Goal: Information Seeking & Learning: Learn about a topic

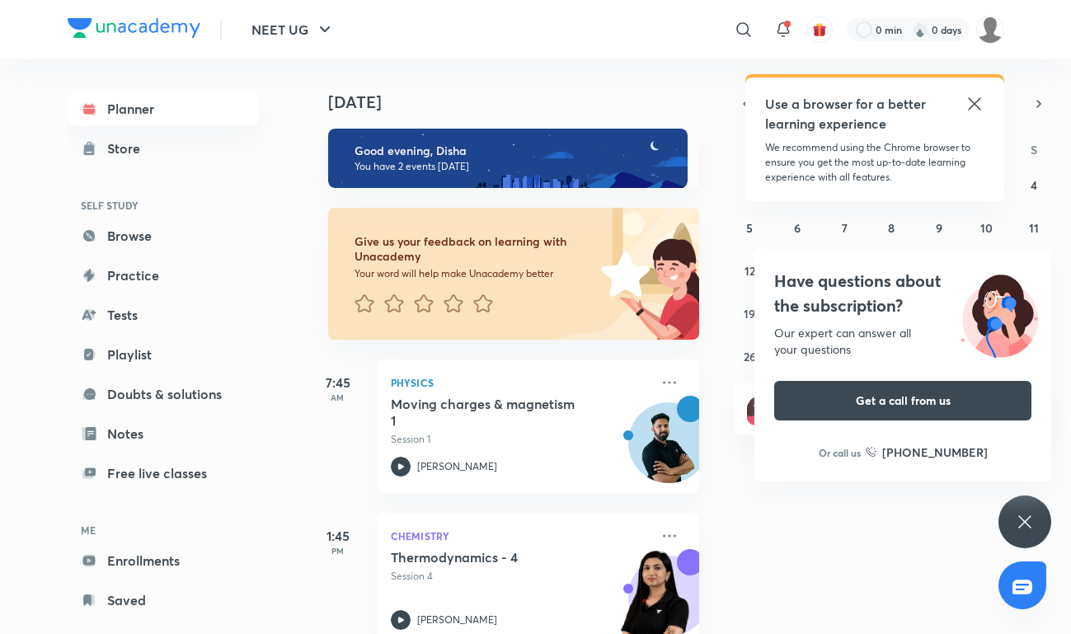
click at [971, 103] on icon at bounding box center [975, 104] width 20 height 20
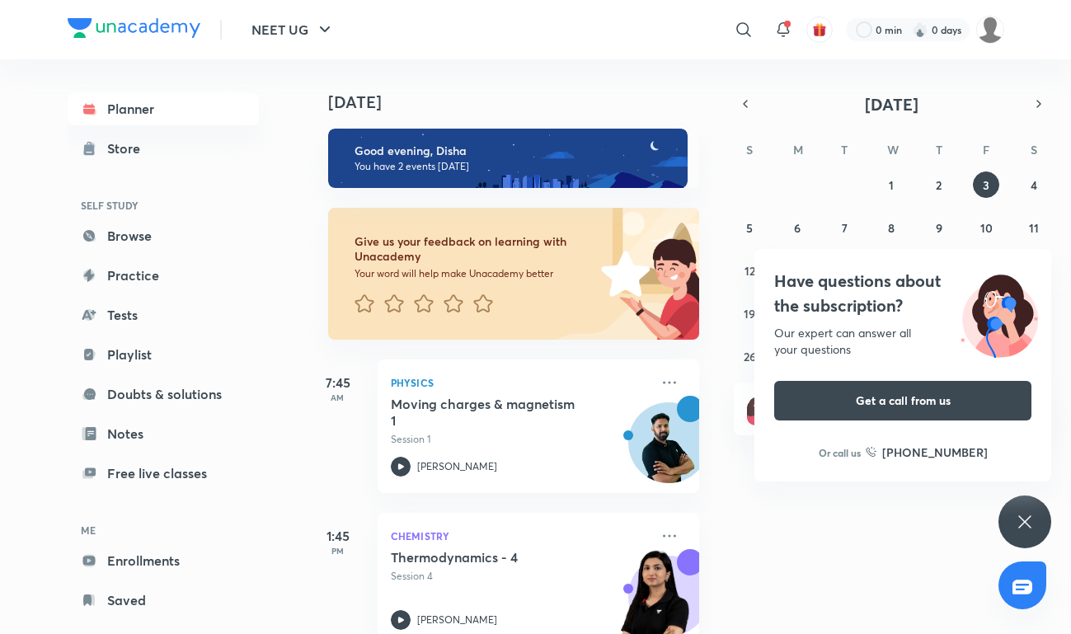
click at [976, 79] on div "Today Good evening, Disha You have 2 events today Give us your feedback on lear…" at bounding box center [687, 346] width 764 height 575
click at [1042, 547] on div "Today Good evening, Disha You have 2 events today Give us your feedback on lear…" at bounding box center [687, 346] width 764 height 575
click at [1015, 518] on icon at bounding box center [1025, 522] width 20 height 20
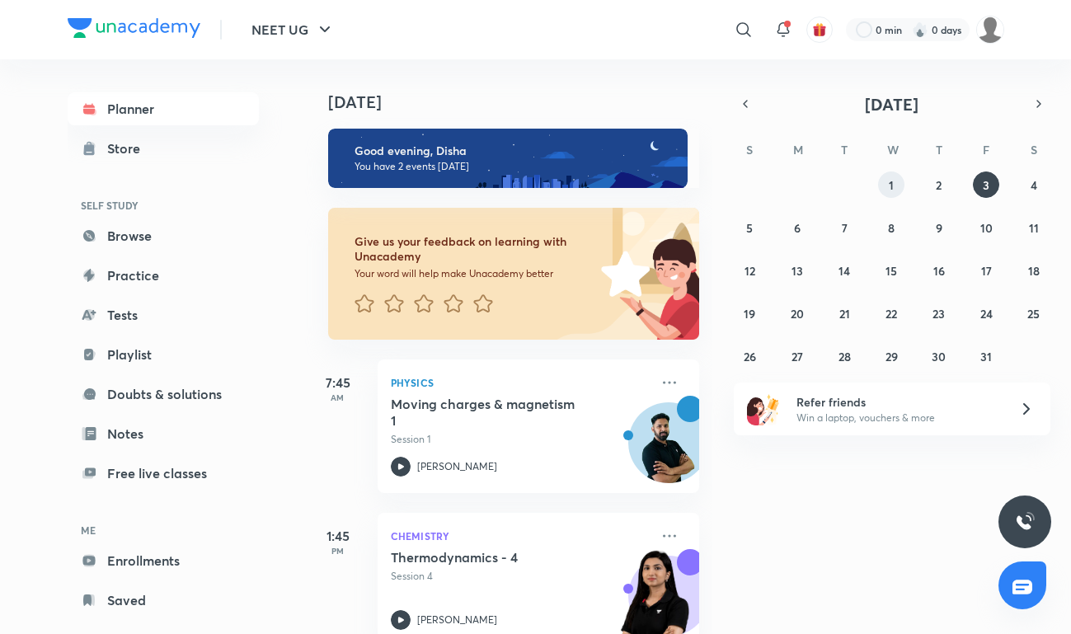
click at [890, 188] on abbr "1" at bounding box center [891, 185] width 5 height 16
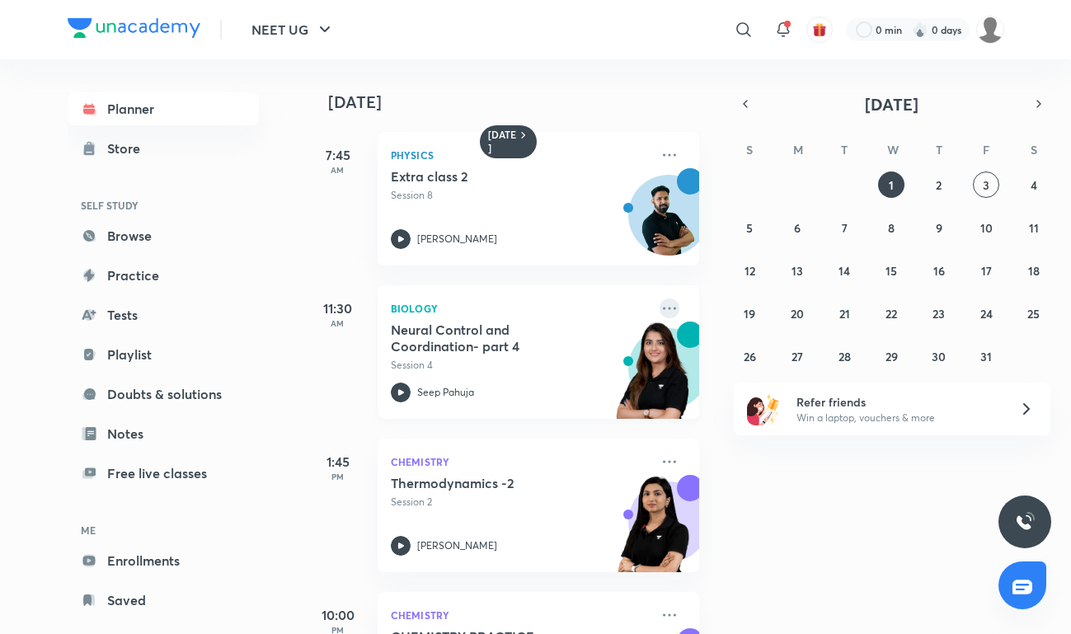
click at [678, 311] on icon at bounding box center [670, 309] width 20 height 20
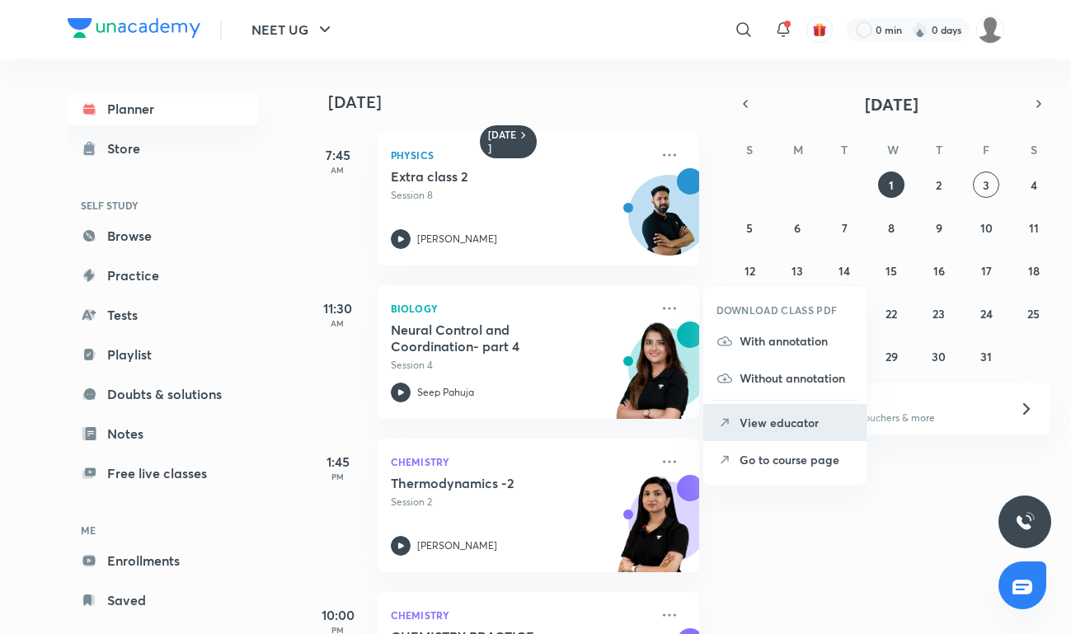
click at [769, 420] on p "View educator" at bounding box center [797, 422] width 114 height 17
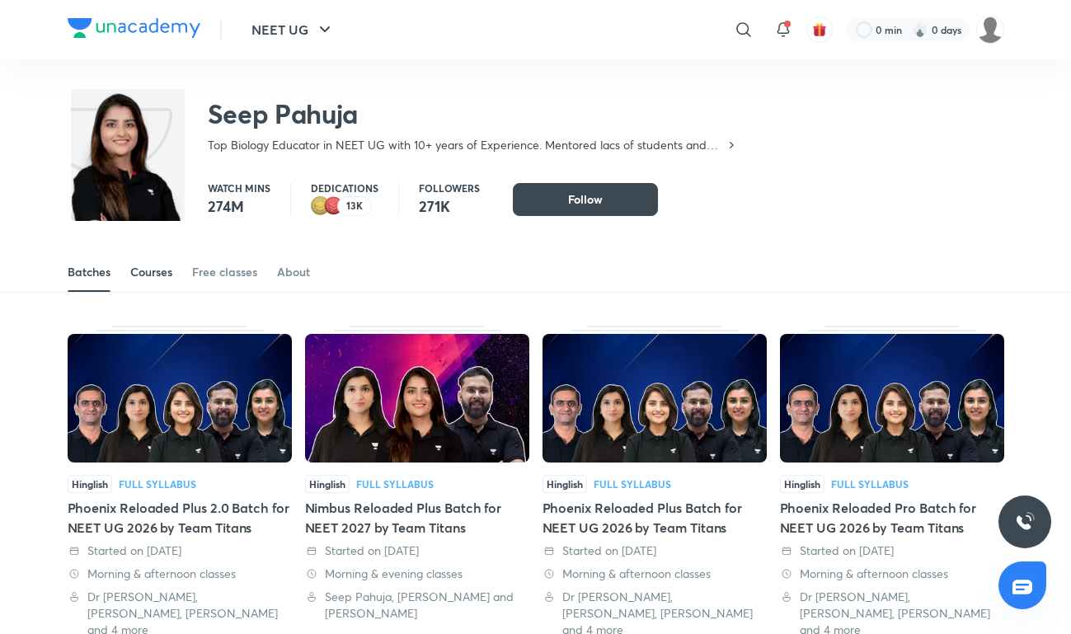
click at [168, 278] on div "Courses" at bounding box center [151, 272] width 42 height 16
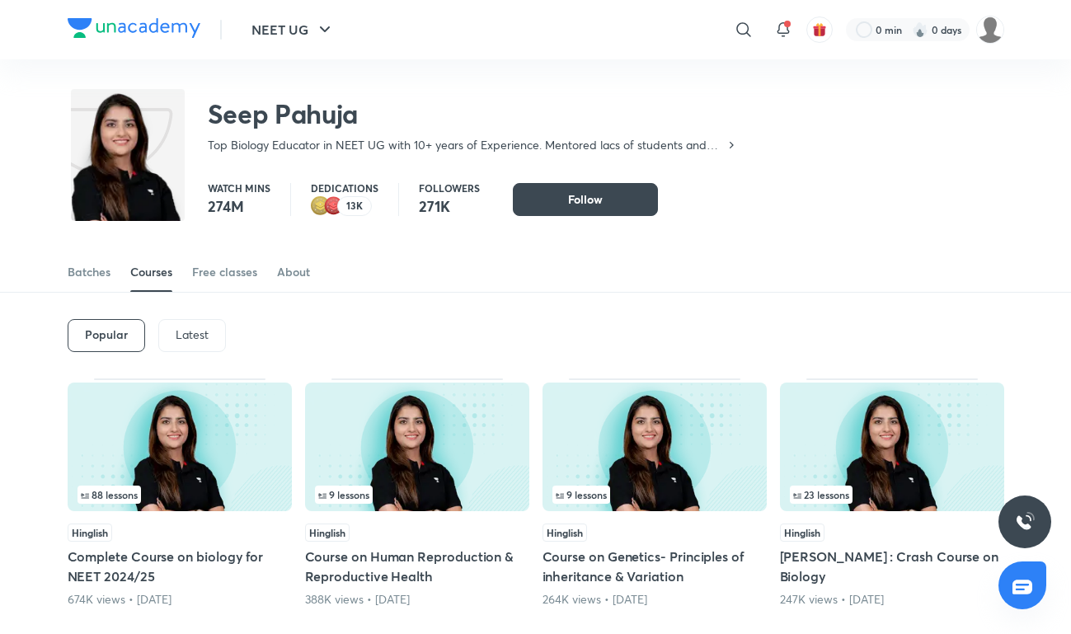
click at [185, 339] on p "Latest" at bounding box center [192, 334] width 33 height 13
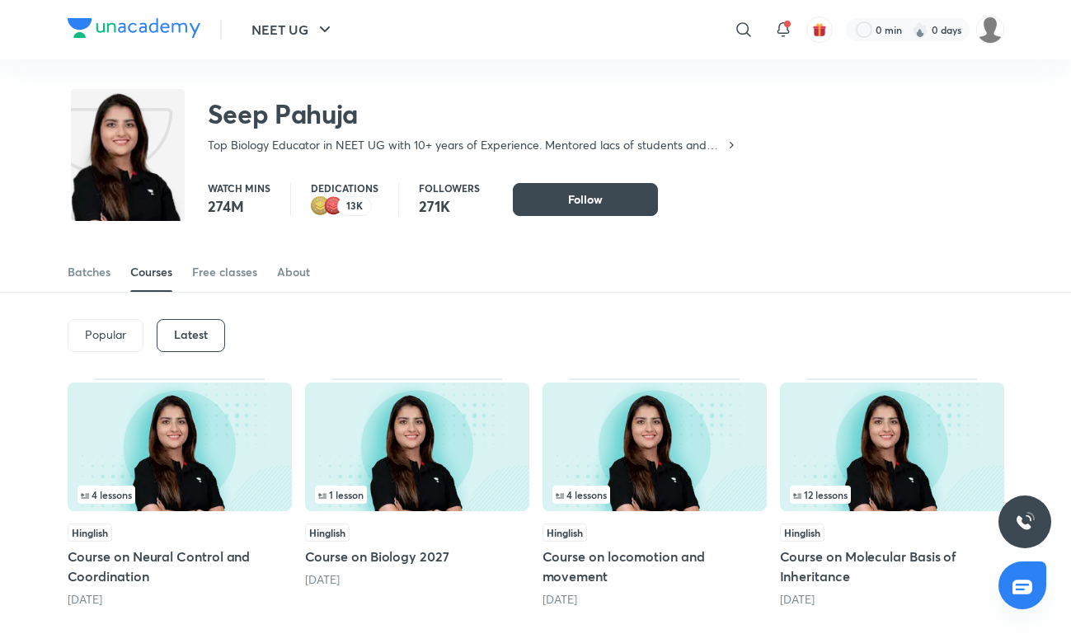
click at [153, 22] on img at bounding box center [134, 28] width 133 height 20
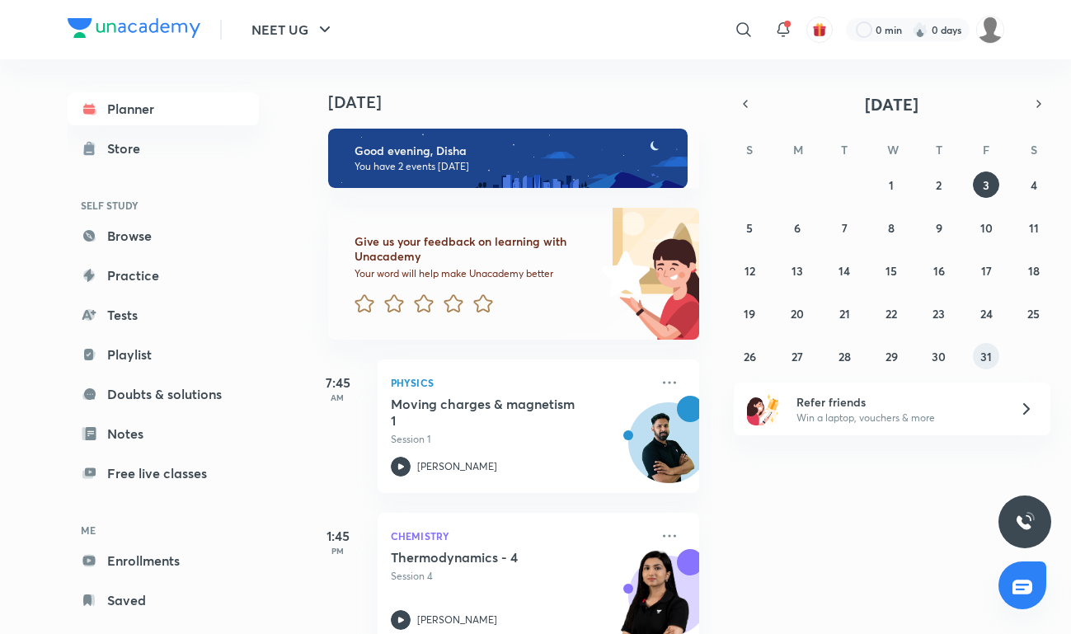
click at [992, 350] on button "31" at bounding box center [986, 356] width 26 height 26
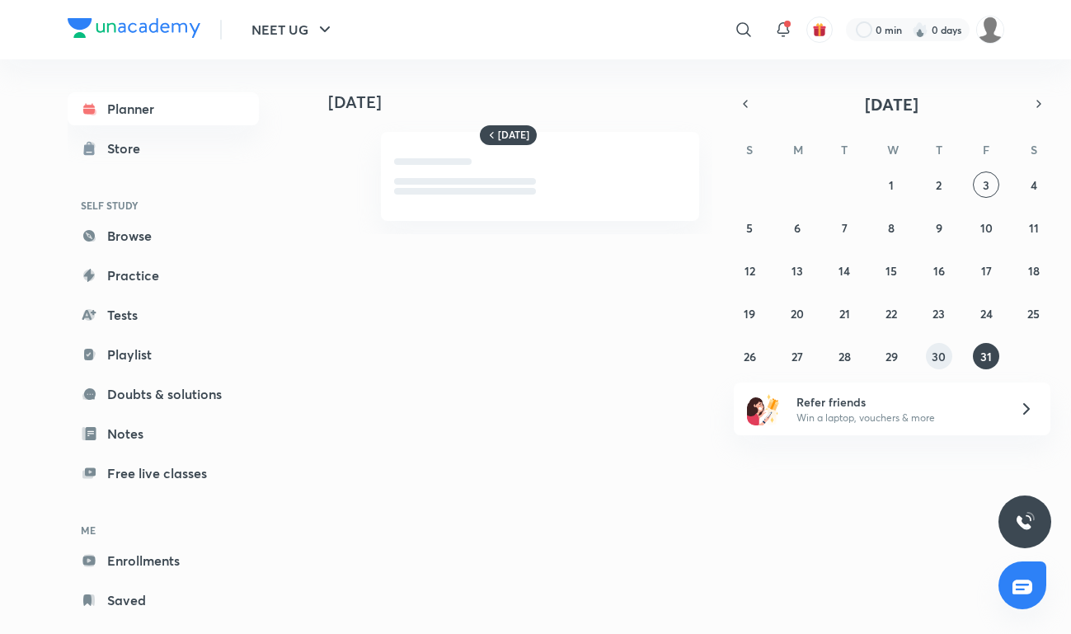
click at [939, 353] on abbr "30" at bounding box center [939, 357] width 14 height 16
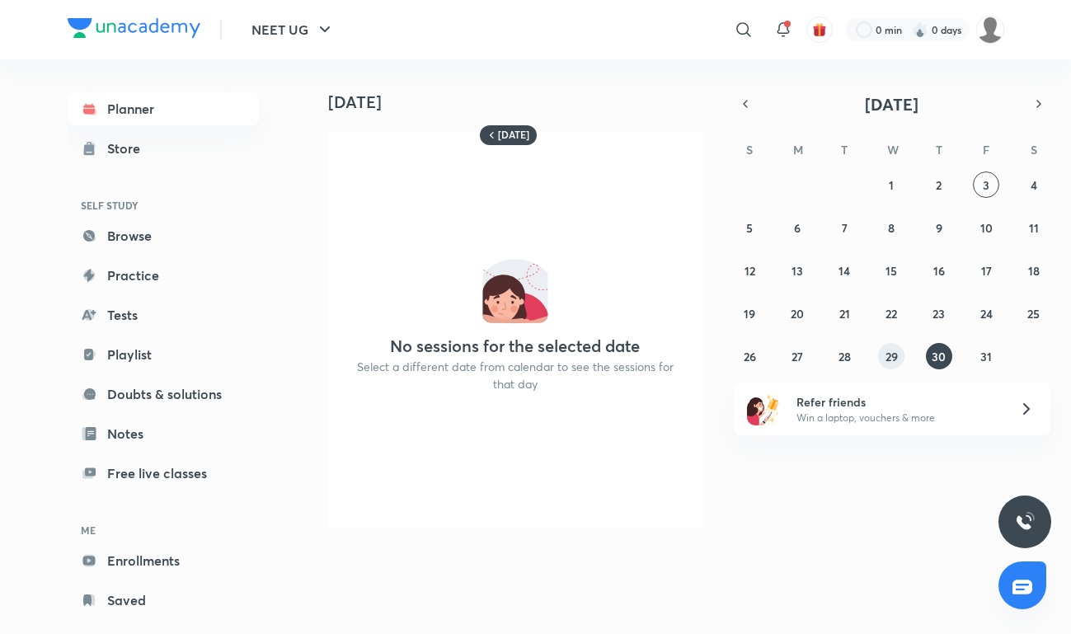
click at [891, 353] on abbr "29" at bounding box center [892, 357] width 12 height 16
click at [901, 269] on button "15" at bounding box center [891, 270] width 26 height 26
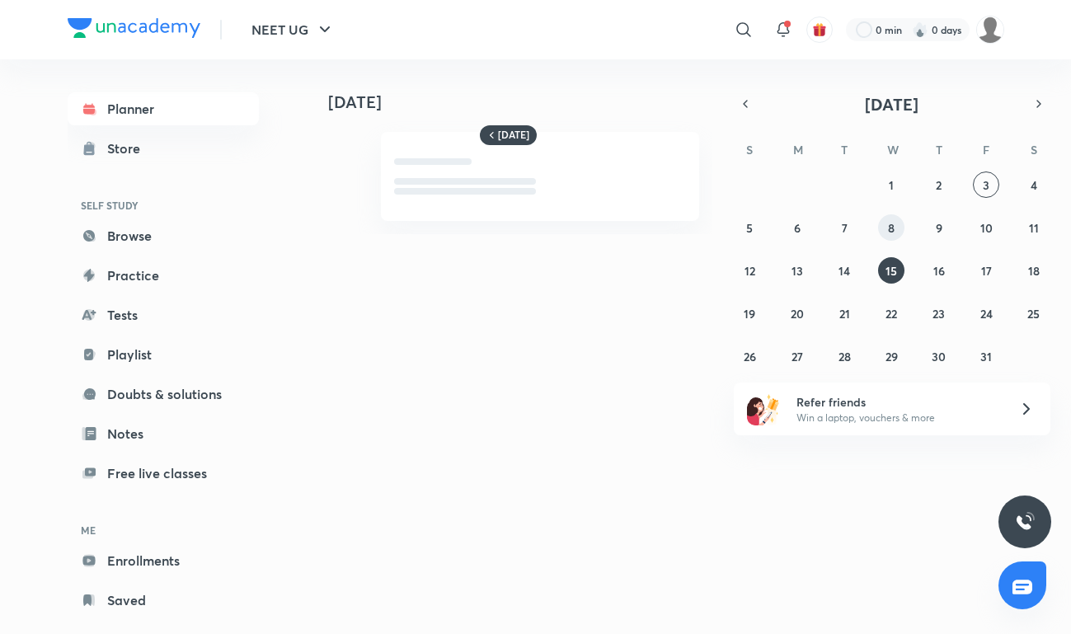
click at [895, 232] on abbr "8" at bounding box center [891, 228] width 7 height 16
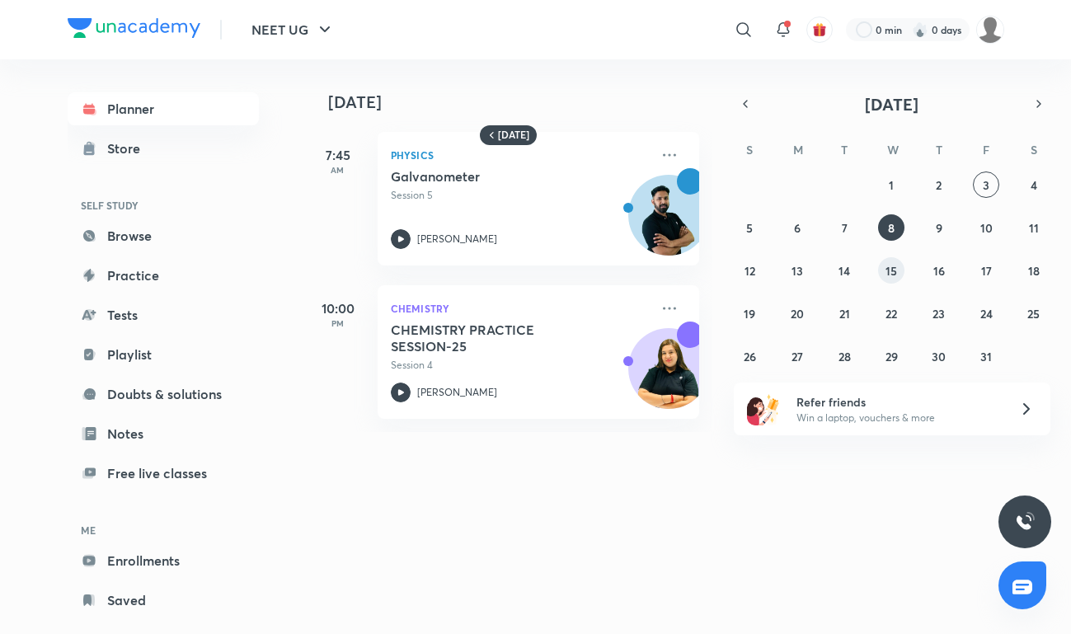
click at [890, 266] on abbr "15" at bounding box center [892, 271] width 12 height 16
click at [887, 319] on abbr "22" at bounding box center [892, 314] width 12 height 16
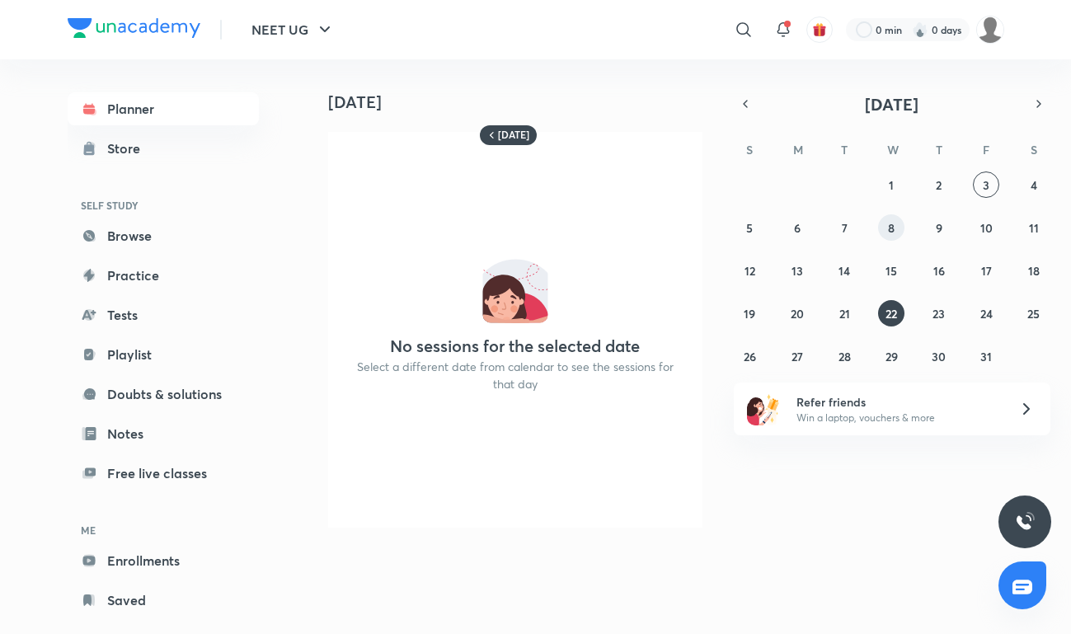
click at [891, 226] on abbr "8" at bounding box center [891, 228] width 7 height 16
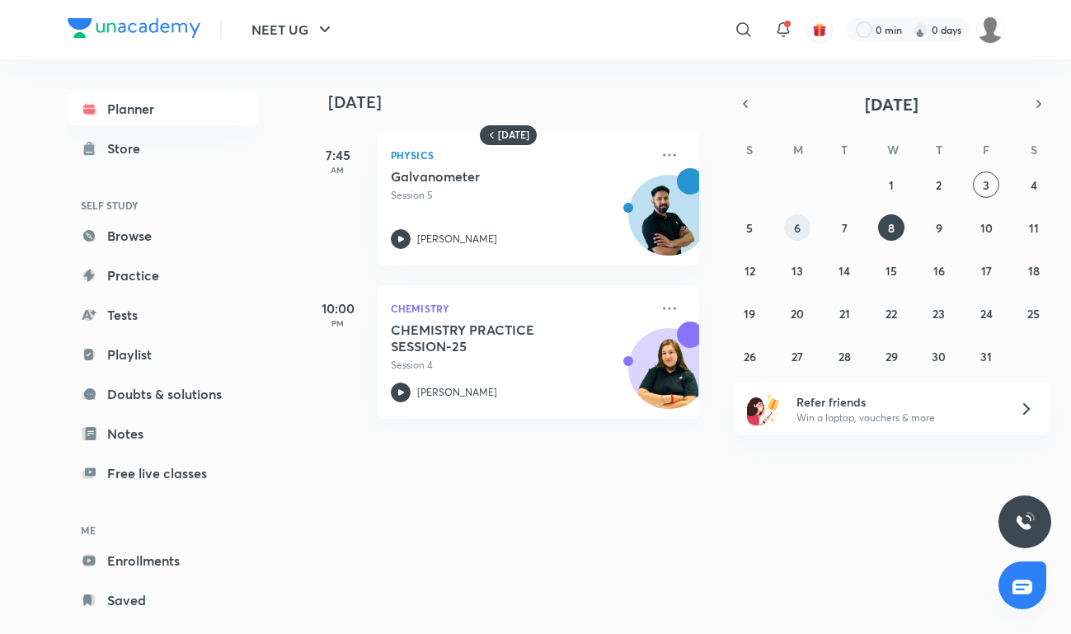
click at [803, 231] on button "6" at bounding box center [797, 227] width 26 height 26
click at [1041, 181] on button "4" at bounding box center [1034, 185] width 26 height 26
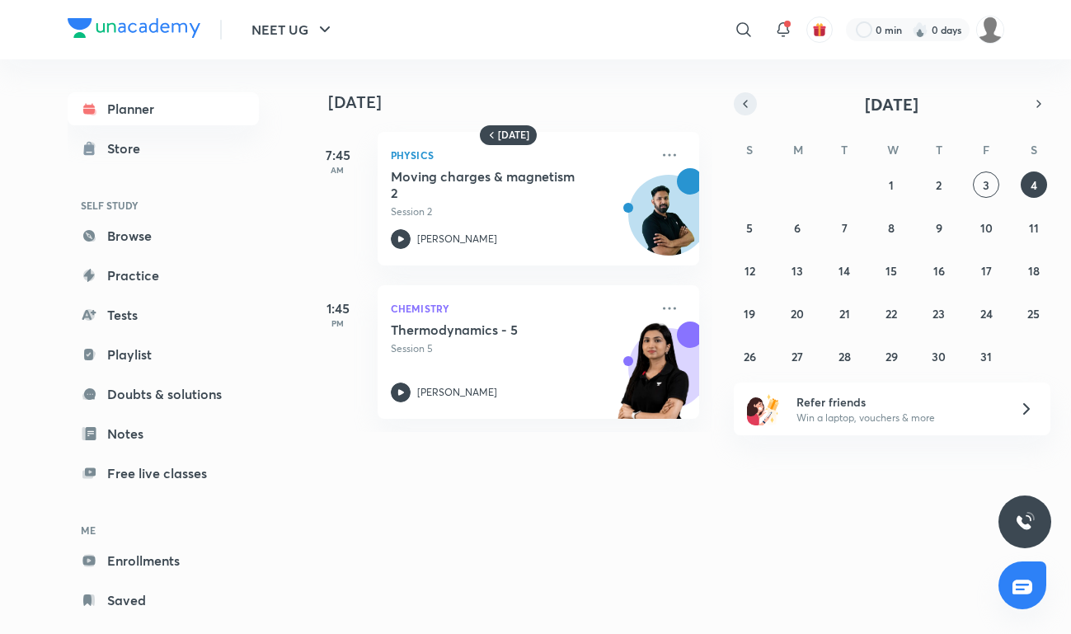
click at [746, 106] on icon "button" at bounding box center [745, 104] width 3 height 7
click at [846, 356] on abbr "30" at bounding box center [845, 357] width 14 height 16
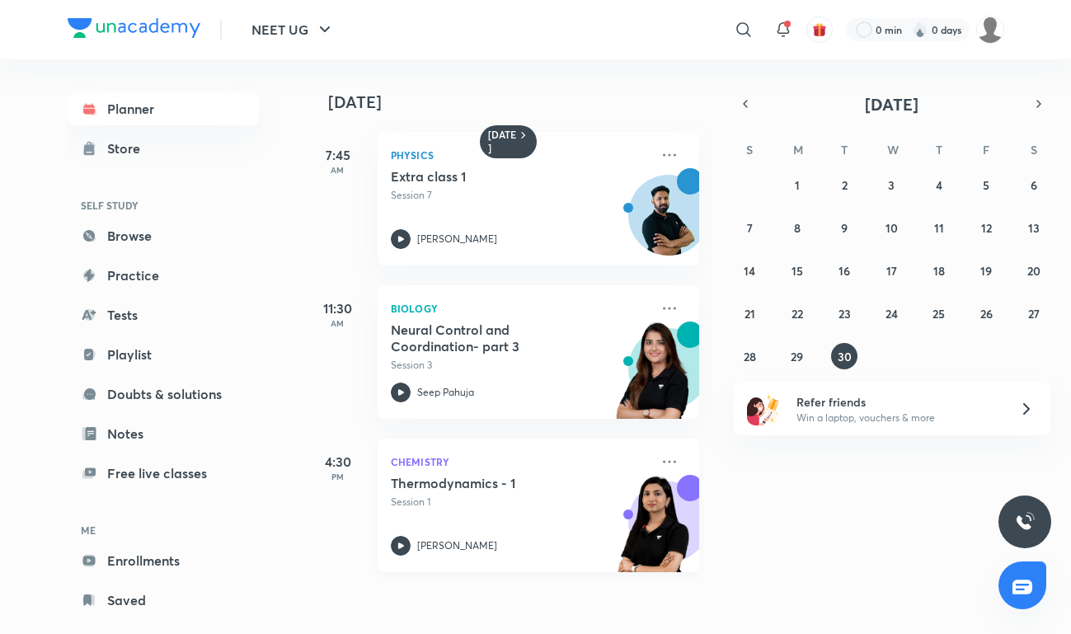
click at [465, 500] on p "Session 1" at bounding box center [520, 502] width 259 height 15
